Goal: Task Accomplishment & Management: Manage account settings

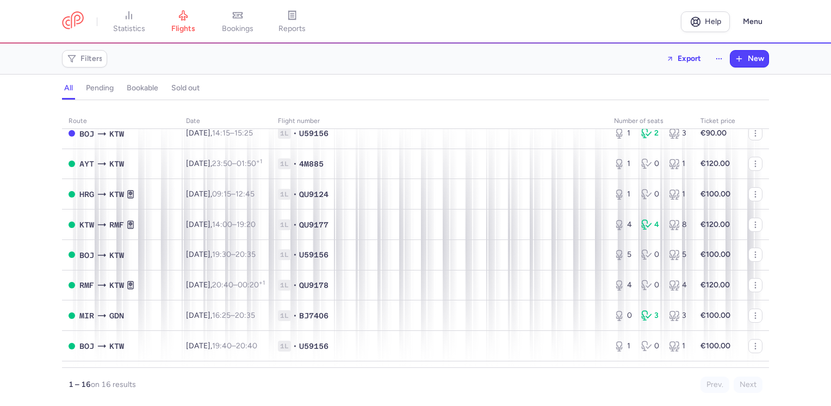
scroll to position [109, 0]
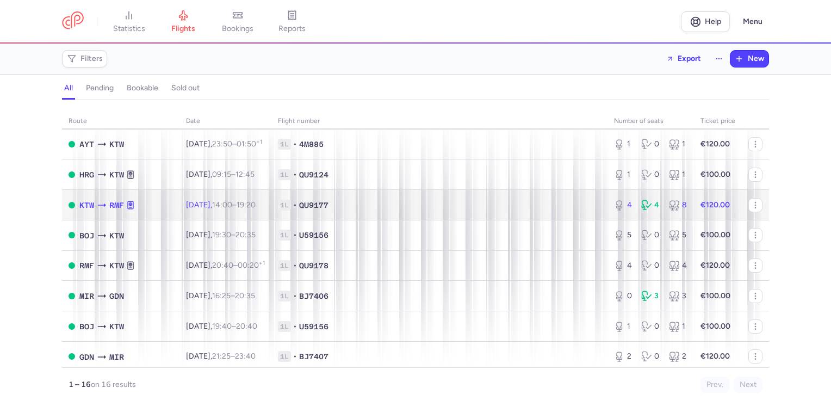
click at [725, 205] on td "€120.00" at bounding box center [718, 205] width 48 height 30
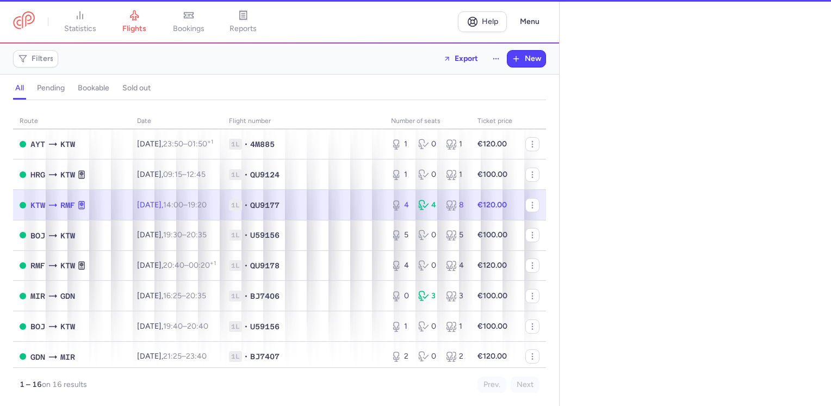
select select "hours"
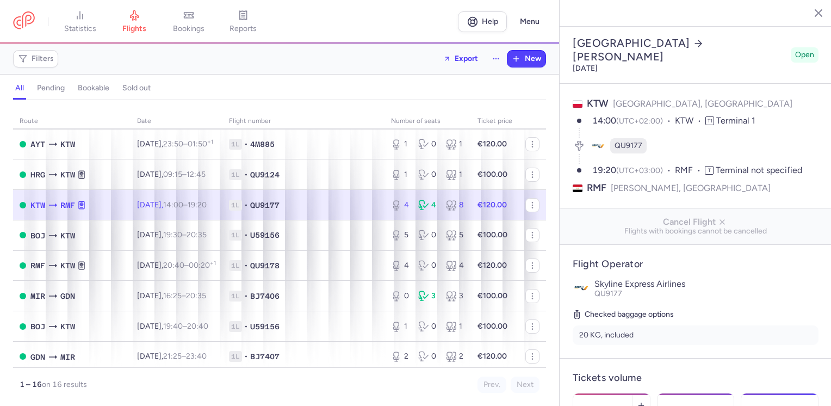
scroll to position [109, 0]
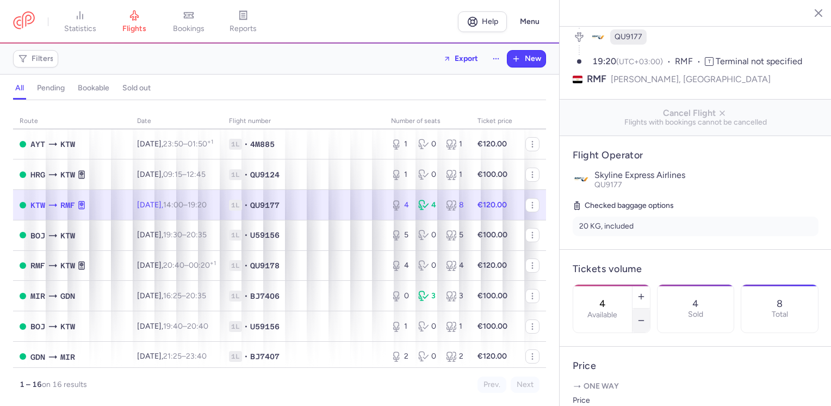
click at [646, 316] on icon "button" at bounding box center [641, 320] width 9 height 9
type input "3"
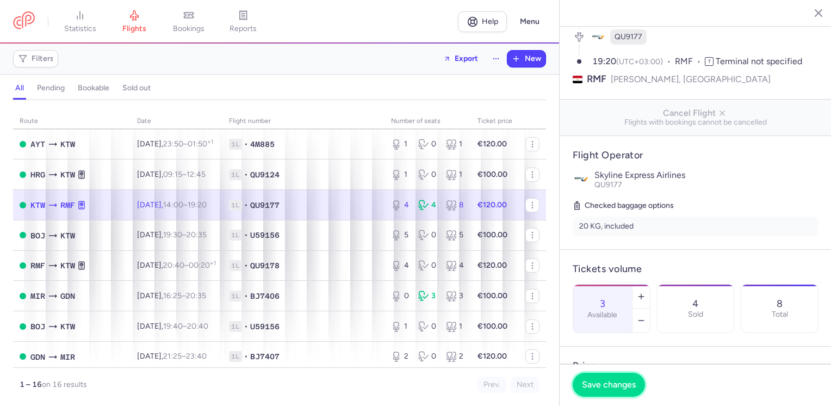
drag, startPoint x: 606, startPoint y: 380, endPoint x: 702, endPoint y: 315, distance: 116.3
click at [608, 380] on span "Save changes" at bounding box center [609, 385] width 54 height 10
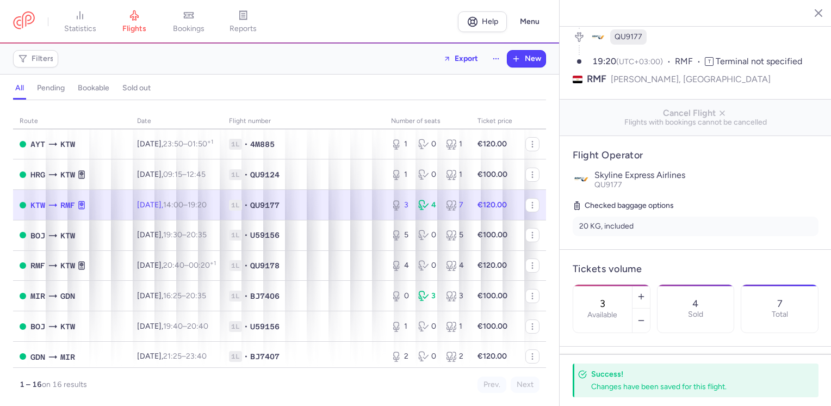
click at [812, 12] on icon "button" at bounding box center [810, 12] width 11 height 11
